Goal: Task Accomplishment & Management: Manage account settings

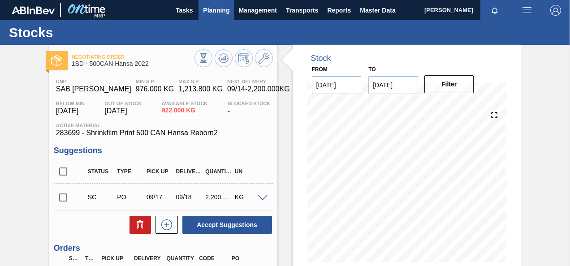
click at [210, 7] on span "Planning" at bounding box center [216, 10] width 26 height 11
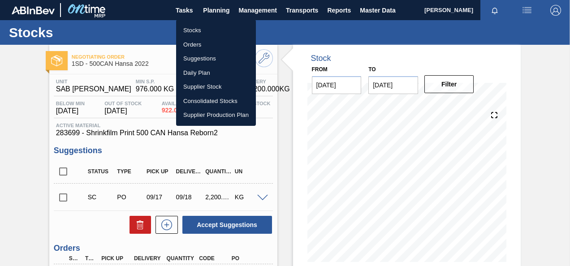
click at [189, 45] on li "Orders" at bounding box center [216, 45] width 80 height 14
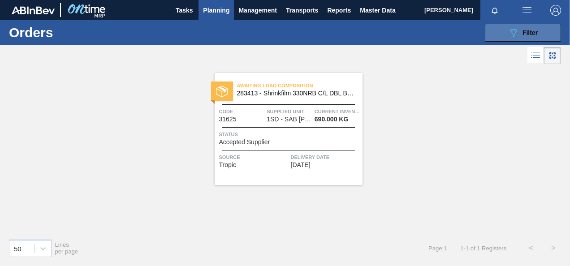
click at [514, 31] on icon at bounding box center [513, 33] width 7 height 8
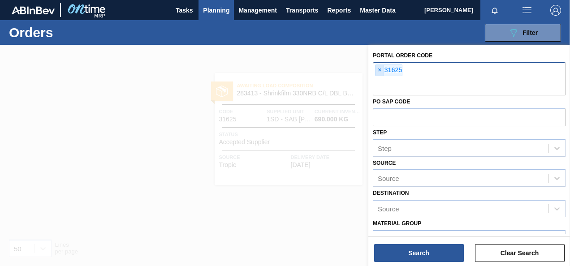
click at [378, 67] on span "×" at bounding box center [380, 70] width 9 height 11
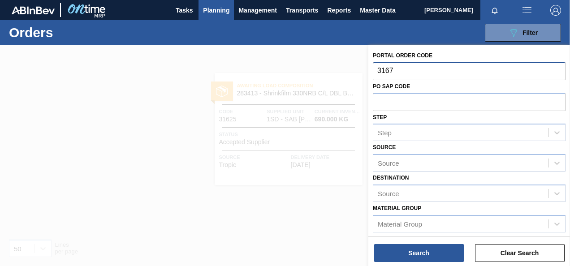
type input "31671"
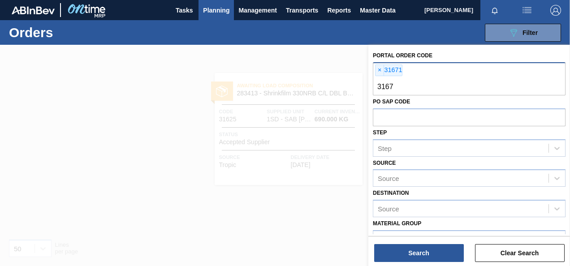
type input "31673"
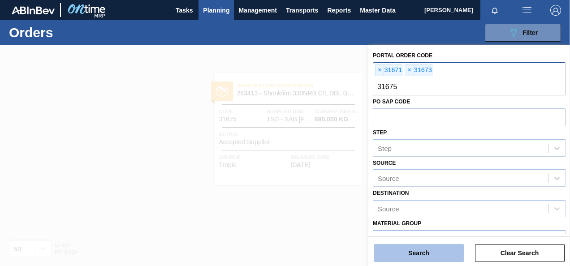
type input "31675"
click at [418, 255] on button "Search" at bounding box center [419, 253] width 90 height 18
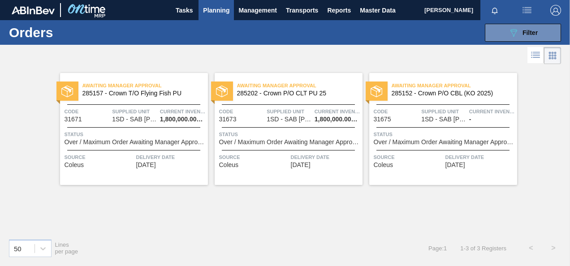
click at [135, 123] on div "Awaiting Manager Approval 285157 - Crown T/O Flying Fish PU Code 31671 Supplied…" at bounding box center [134, 129] width 148 height 112
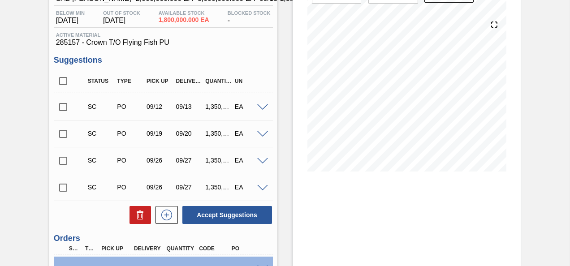
scroll to position [180, 0]
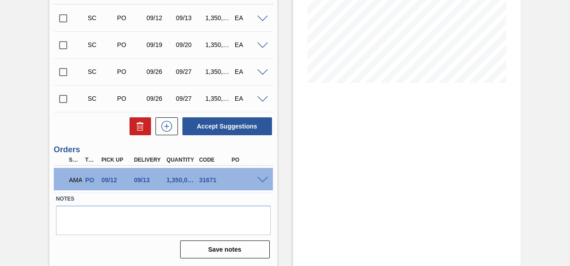
click at [261, 178] on span at bounding box center [262, 180] width 11 height 7
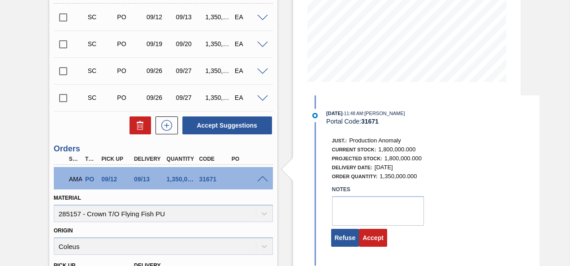
scroll to position [270, 0]
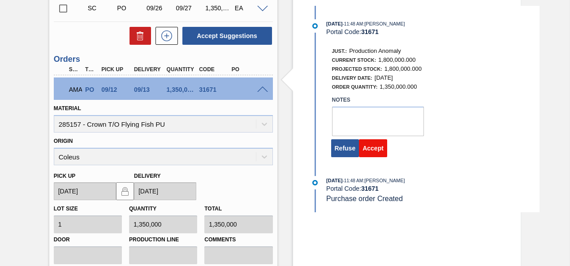
click at [373, 151] on button "Accept" at bounding box center [373, 148] width 28 height 18
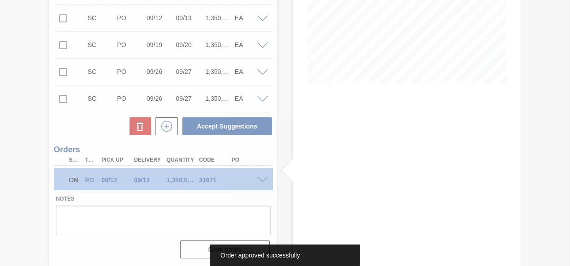
scroll to position [180, 0]
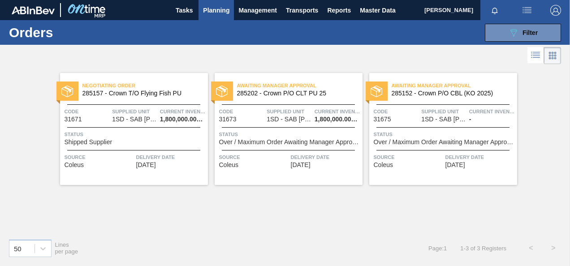
click at [302, 130] on span "Status" at bounding box center [289, 134] width 141 height 9
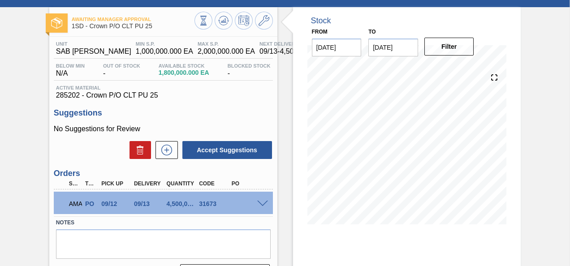
scroll to position [90, 0]
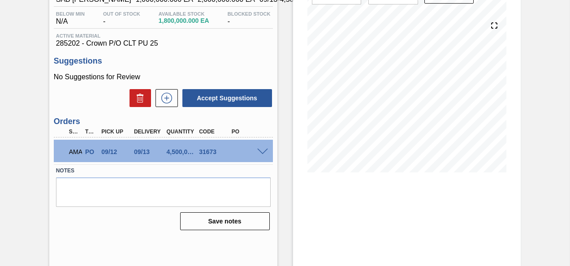
click at [262, 151] on span at bounding box center [262, 152] width 11 height 7
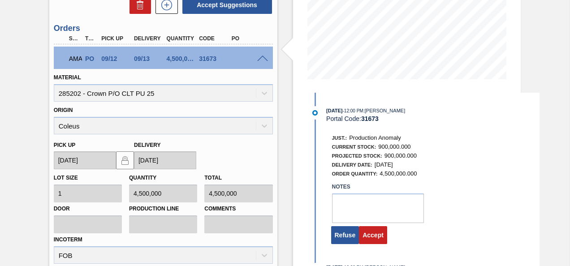
scroll to position [224, 0]
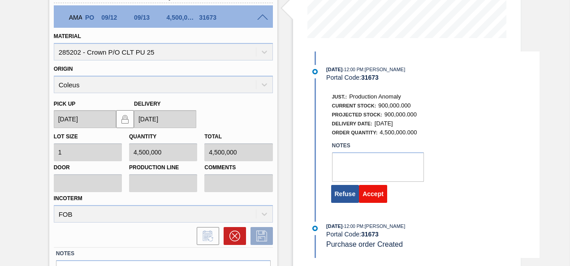
click at [378, 197] on button "Accept" at bounding box center [373, 194] width 28 height 18
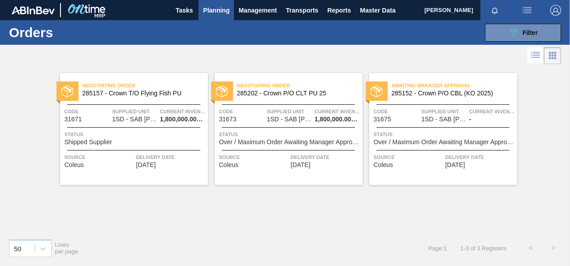
click at [437, 117] on span "1SD - SAB [PERSON_NAME]" at bounding box center [443, 119] width 45 height 7
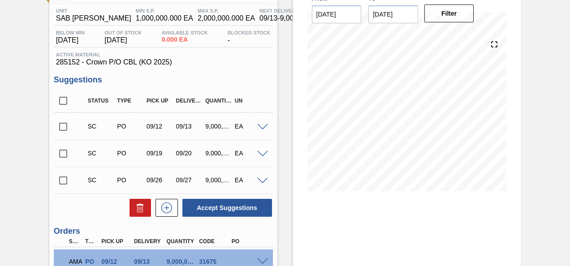
scroll to position [153, 0]
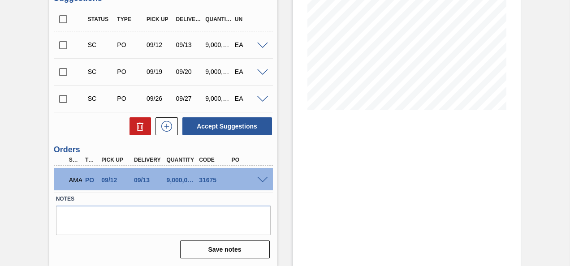
click at [261, 178] on span at bounding box center [262, 180] width 11 height 7
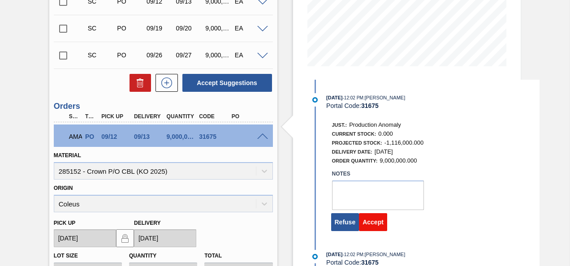
scroll to position [243, 0]
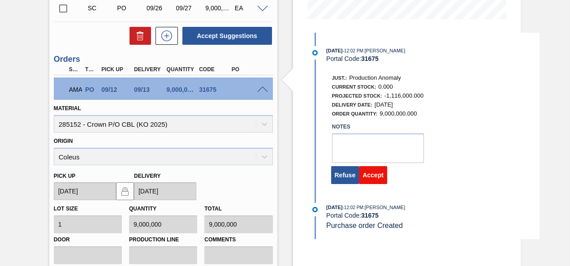
click at [375, 175] on button "Accept" at bounding box center [373, 175] width 28 height 18
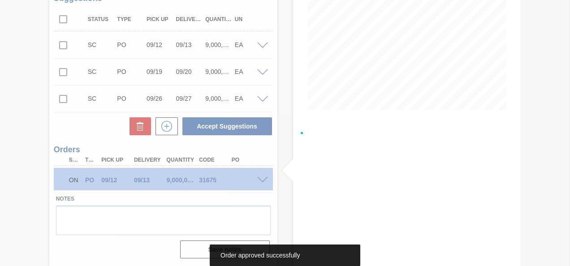
scroll to position [153, 0]
